Goal: Transaction & Acquisition: Register for event/course

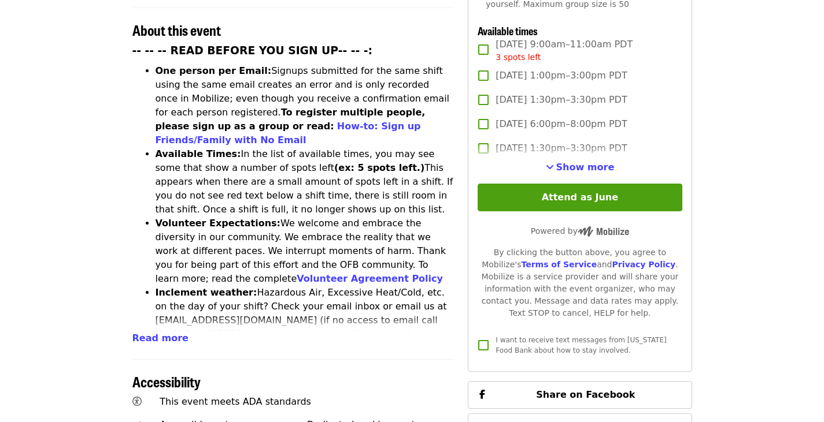
scroll to position [448, 0]
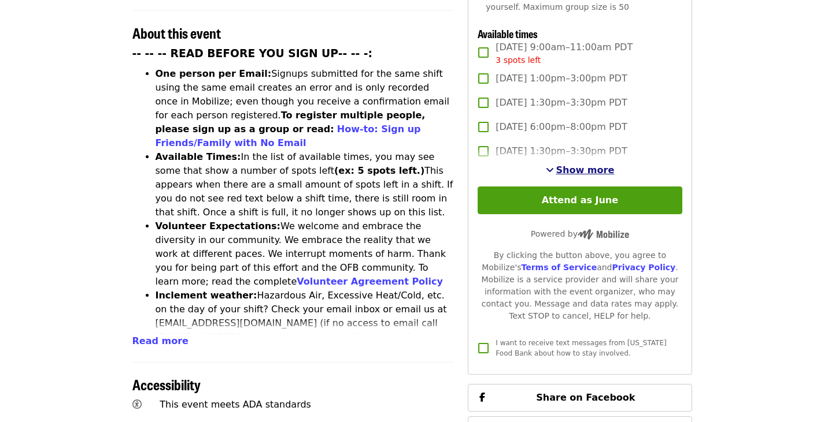
click at [595, 172] on span "Show more" at bounding box center [585, 170] width 58 height 11
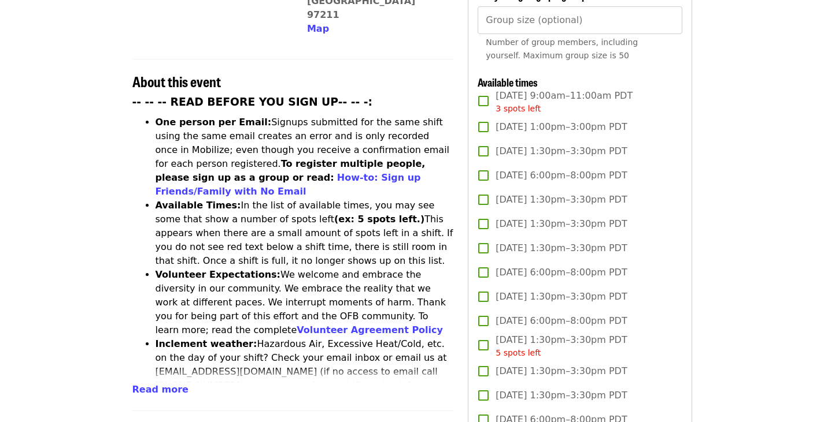
scroll to position [399, 0]
click at [548, 126] on span "[DATE] 1:00pm–3:00pm PDT" at bounding box center [560, 128] width 131 height 14
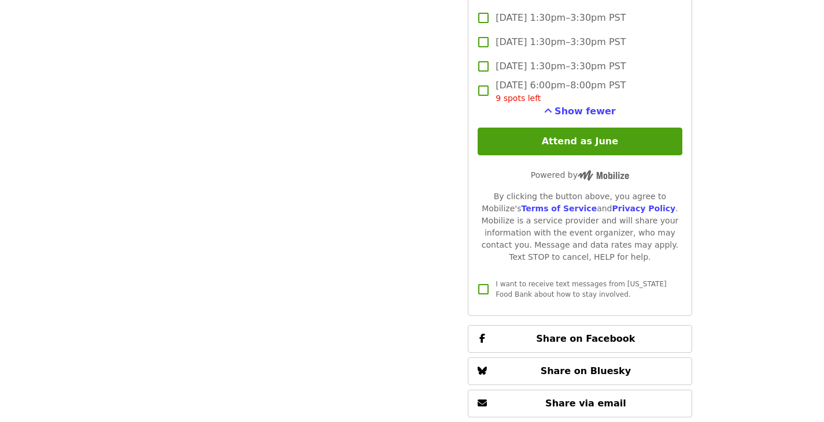
scroll to position [2148, 0]
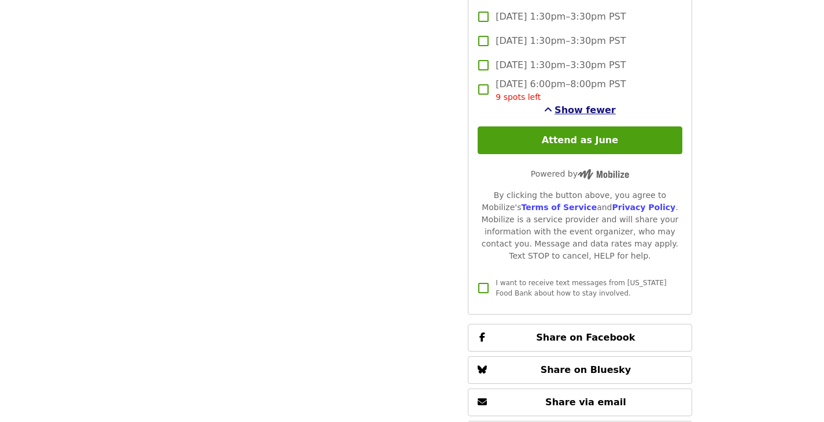
click at [585, 109] on span "Show fewer" at bounding box center [584, 110] width 61 height 11
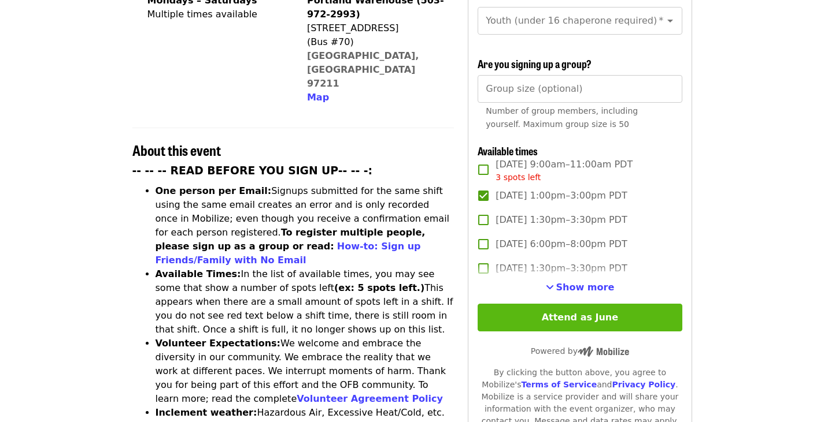
scroll to position [330, 0]
click at [584, 310] on button "Attend as June" at bounding box center [579, 319] width 204 height 28
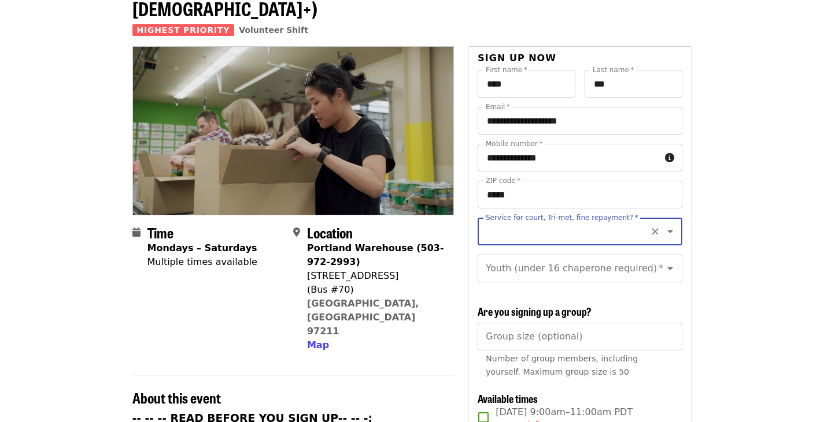
scroll to position [81, 0]
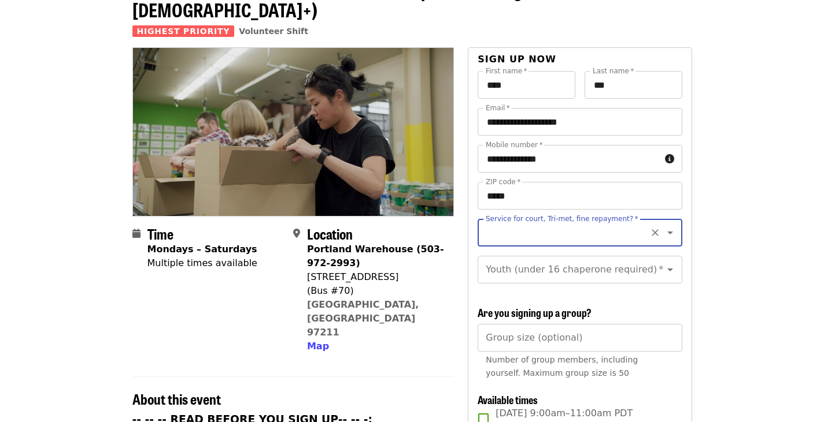
click at [553, 222] on input "Service for court, Tri-met, fine repayment?   *" at bounding box center [565, 233] width 157 height 22
click at [506, 244] on li "No" at bounding box center [574, 243] width 195 height 21
type input "**"
click at [571, 261] on input "Youth (under 16 chaperone required)   *" at bounding box center [565, 270] width 157 height 22
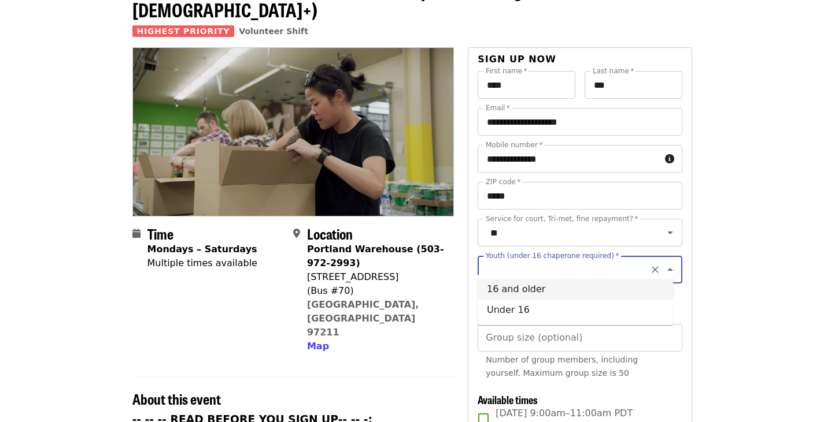
click at [550, 291] on li "16 and older" at bounding box center [574, 289] width 195 height 21
type input "**********"
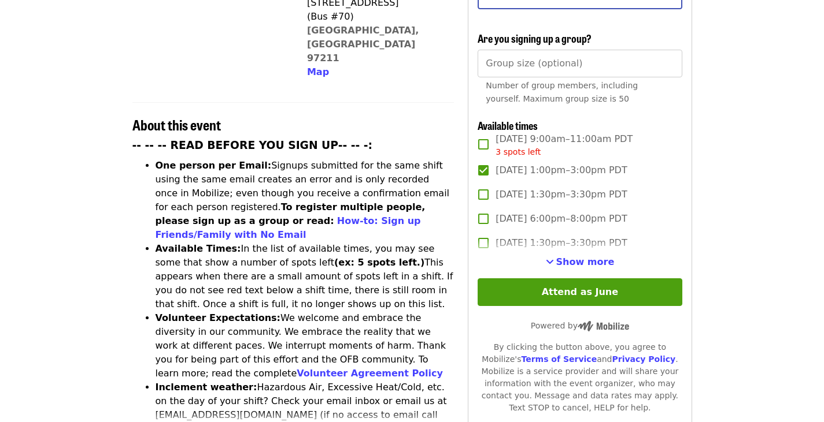
scroll to position [359, 0]
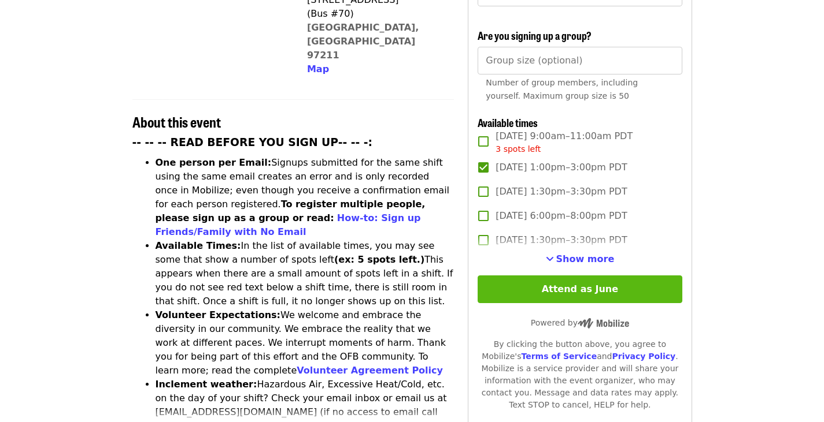
click at [580, 279] on button "Attend as June" at bounding box center [579, 290] width 204 height 28
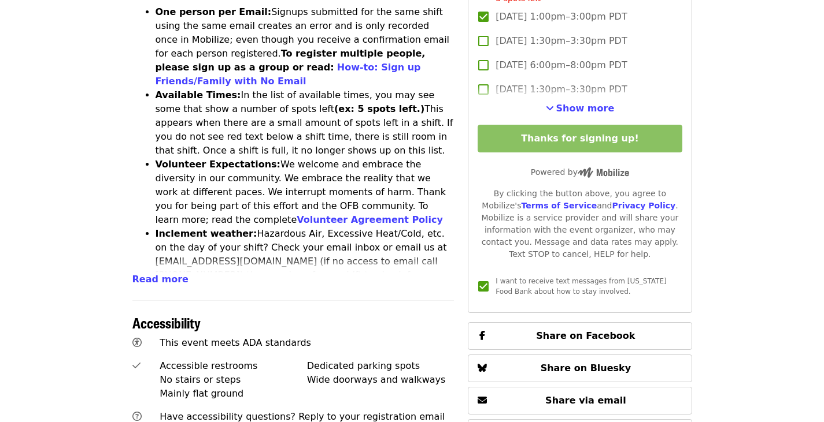
scroll to position [511, 0]
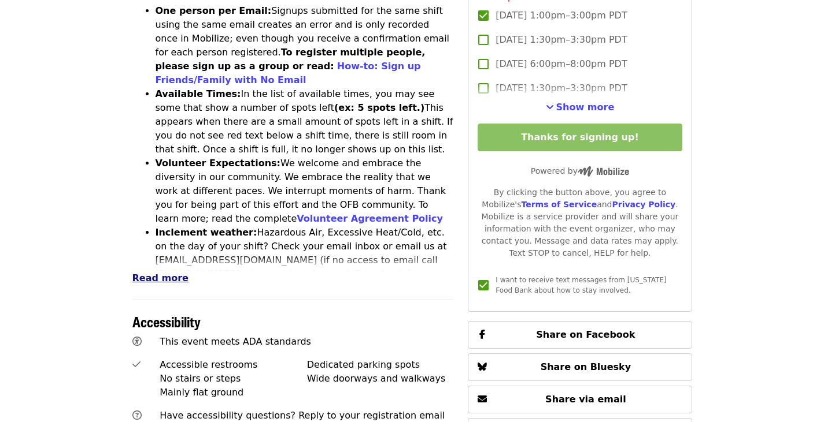
click at [138, 273] on span "Read more" at bounding box center [160, 278] width 56 height 11
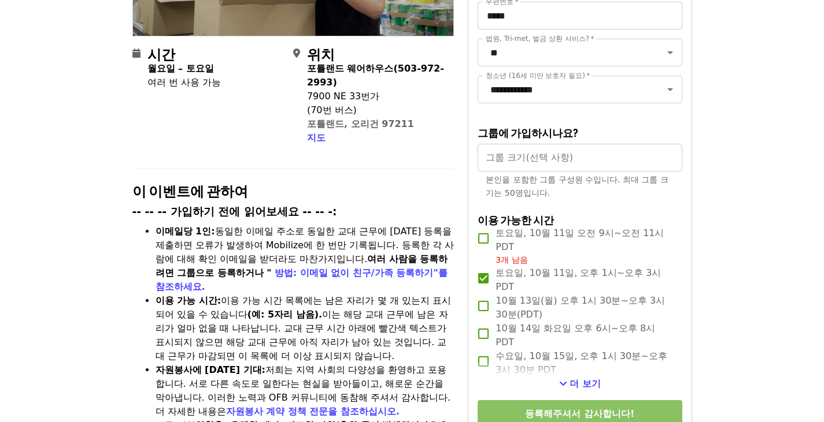
scroll to position [241, 0]
click at [579, 113] on div "**********" at bounding box center [579, 76] width 204 height 74
